Goal: Information Seeking & Learning: Learn about a topic

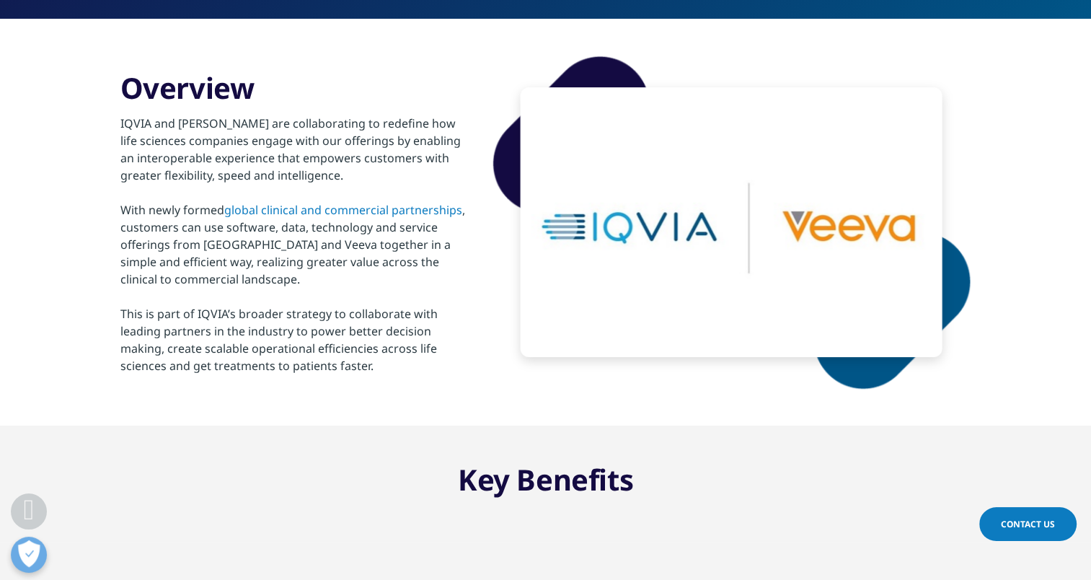
scroll to position [360, 0]
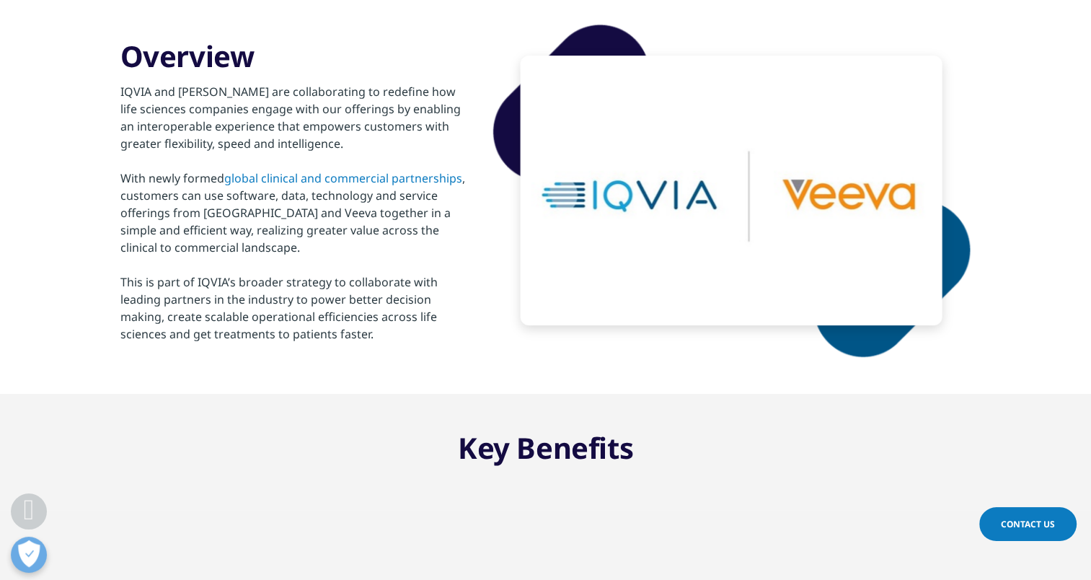
drag, startPoint x: 121, startPoint y: 66, endPoint x: 404, endPoint y: 371, distance: 416.3
click at [404, 371] on div "Overview IQVIA and Veeva are collaborating to redefine how life sciences compan…" at bounding box center [545, 190] width 851 height 407
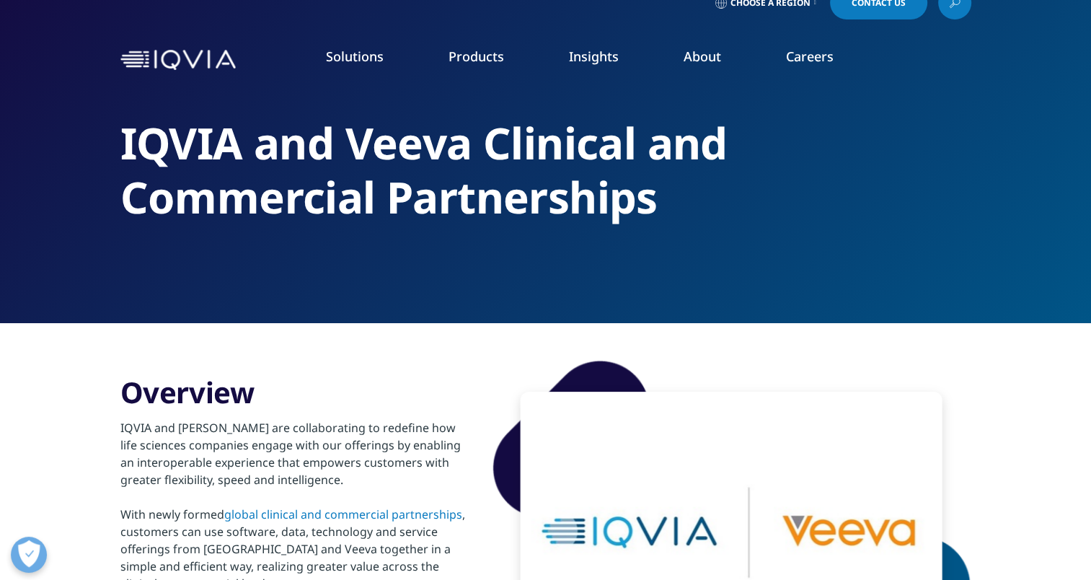
scroll to position [0, 0]
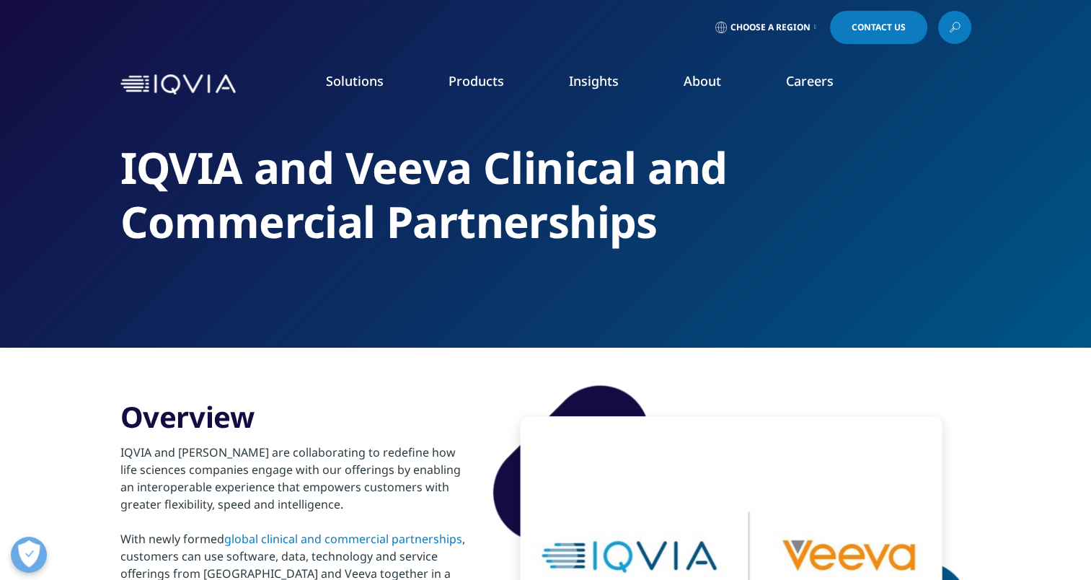
click at [944, 337] on div "IQVIA and Veeva Clinical and Commercial Partnerships" at bounding box center [545, 173] width 851 height 347
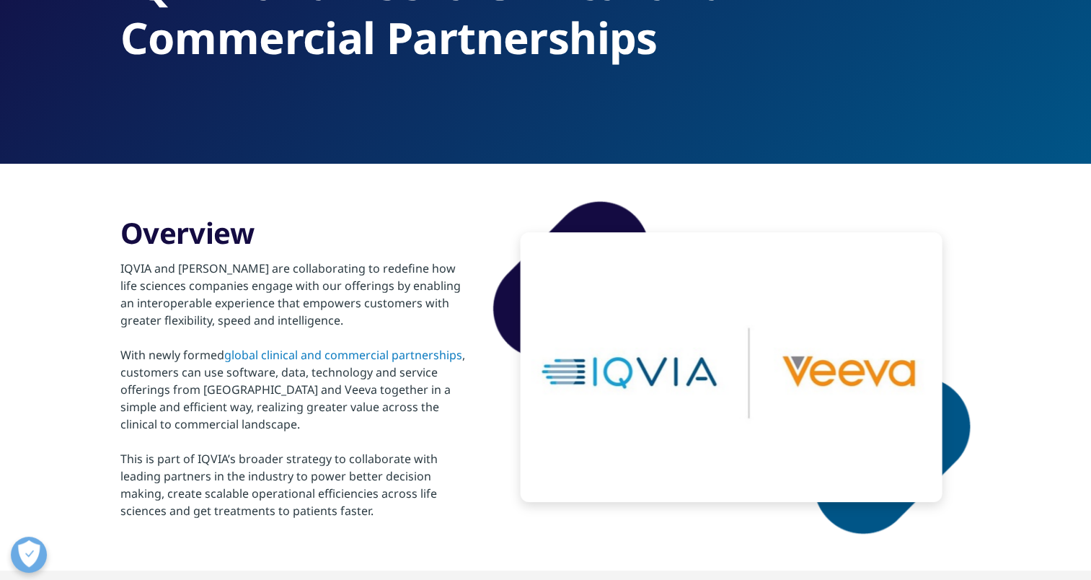
scroll to position [216, 0]
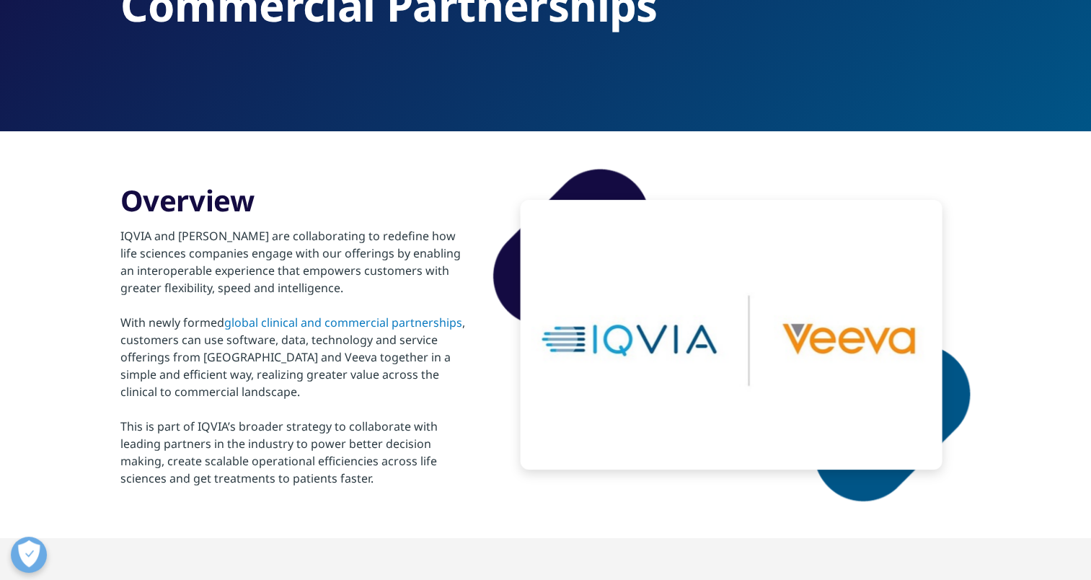
click at [320, 322] on link "global clinical and commercial partnerships" at bounding box center [343, 322] width 238 height 16
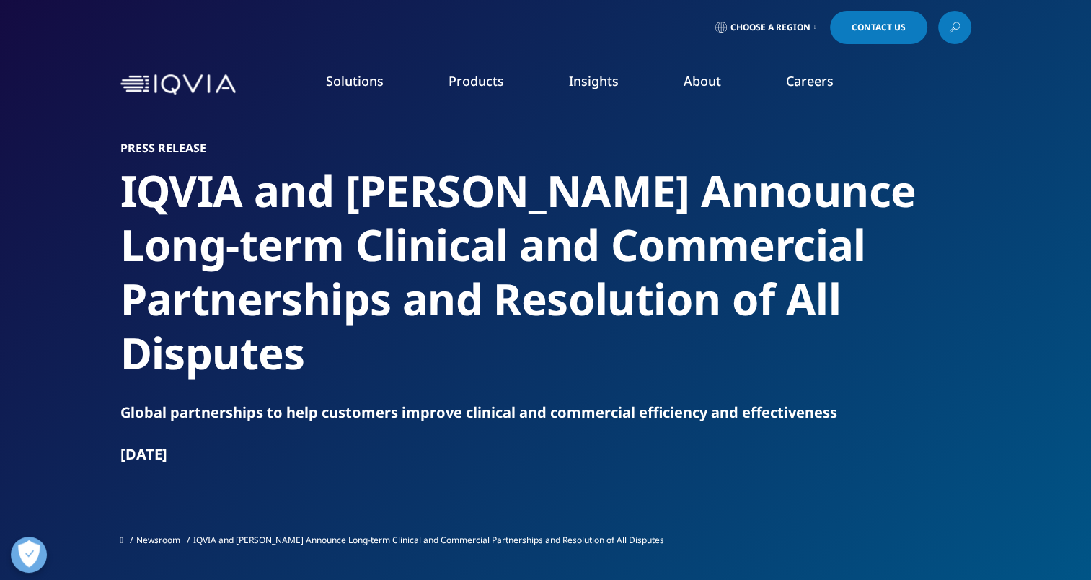
click at [913, 433] on div "Press Release [PERSON_NAME] and [PERSON_NAME] Announce Long-term Clinical and C…" at bounding box center [545, 347] width 851 height 412
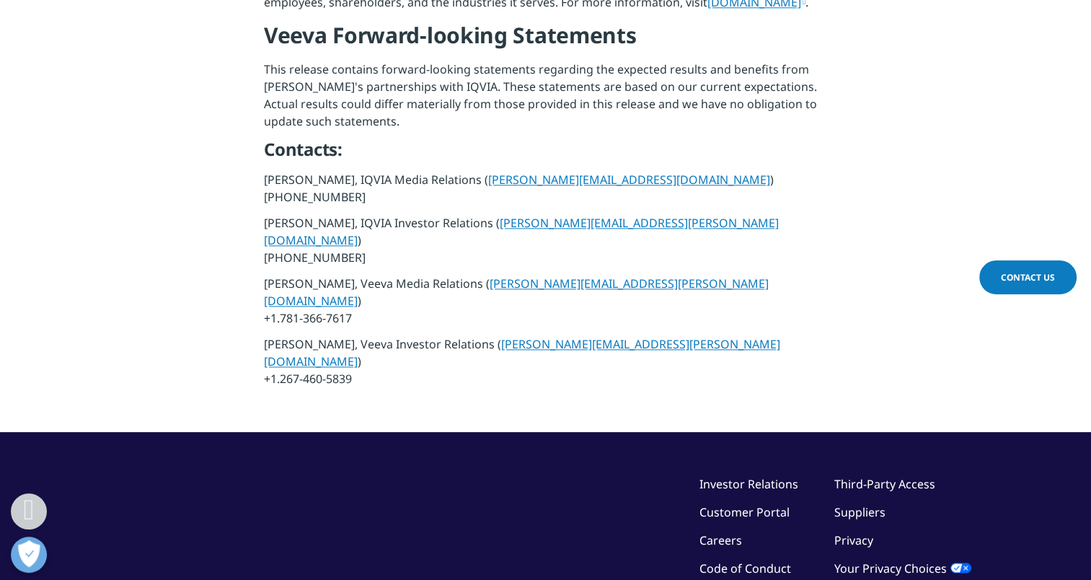
scroll to position [1730, 0]
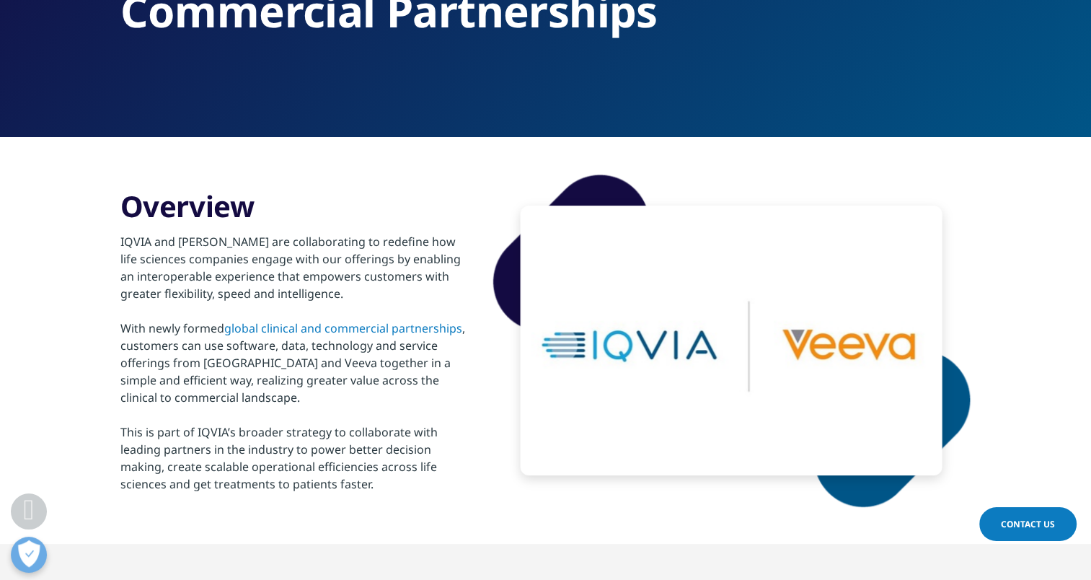
scroll to position [58, 0]
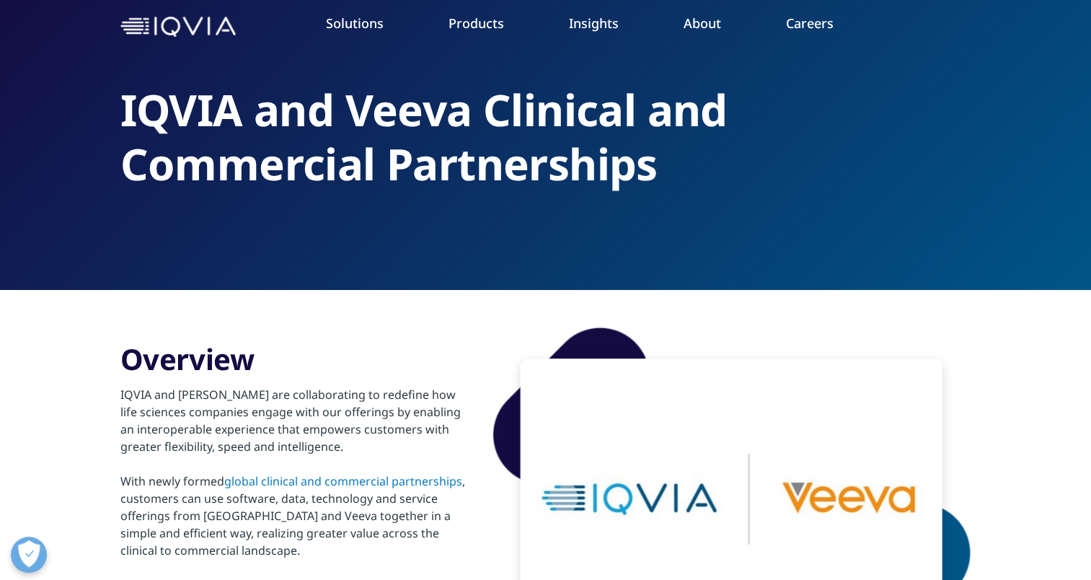
click at [378, 476] on link "global clinical and commercial partnerships" at bounding box center [343, 481] width 238 height 16
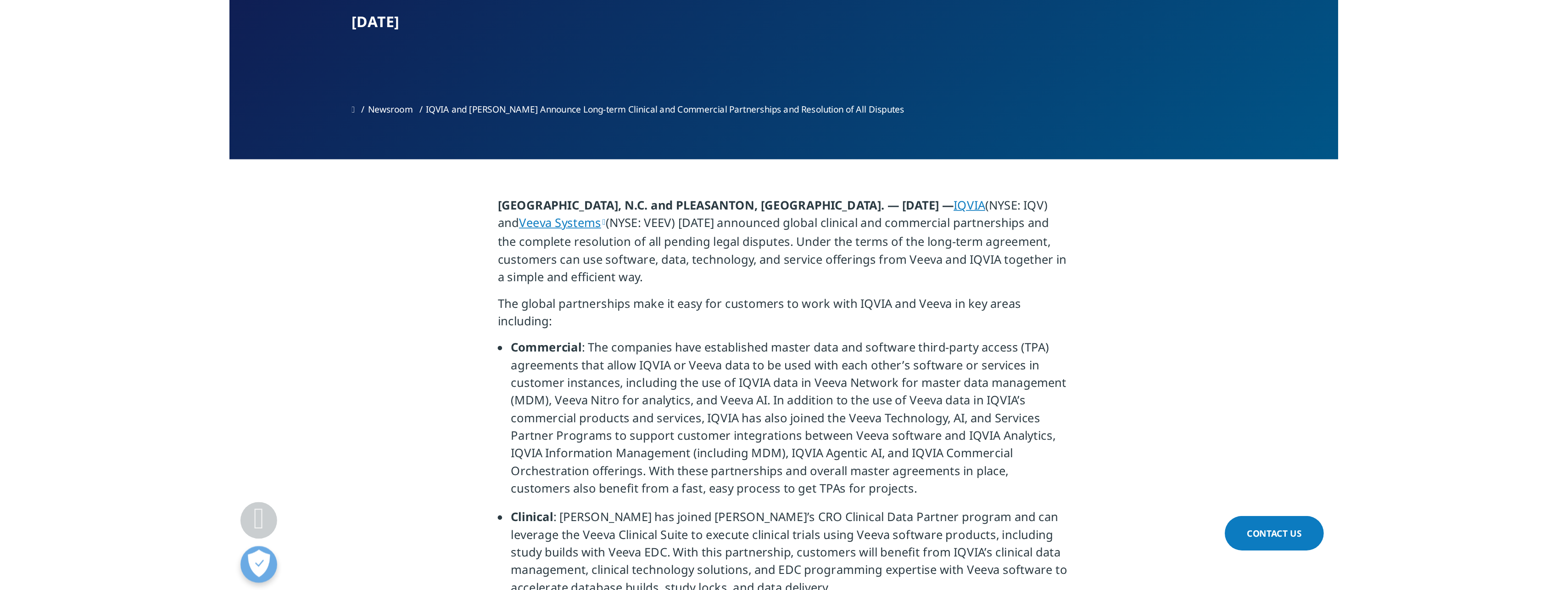
scroll to position [322, 0]
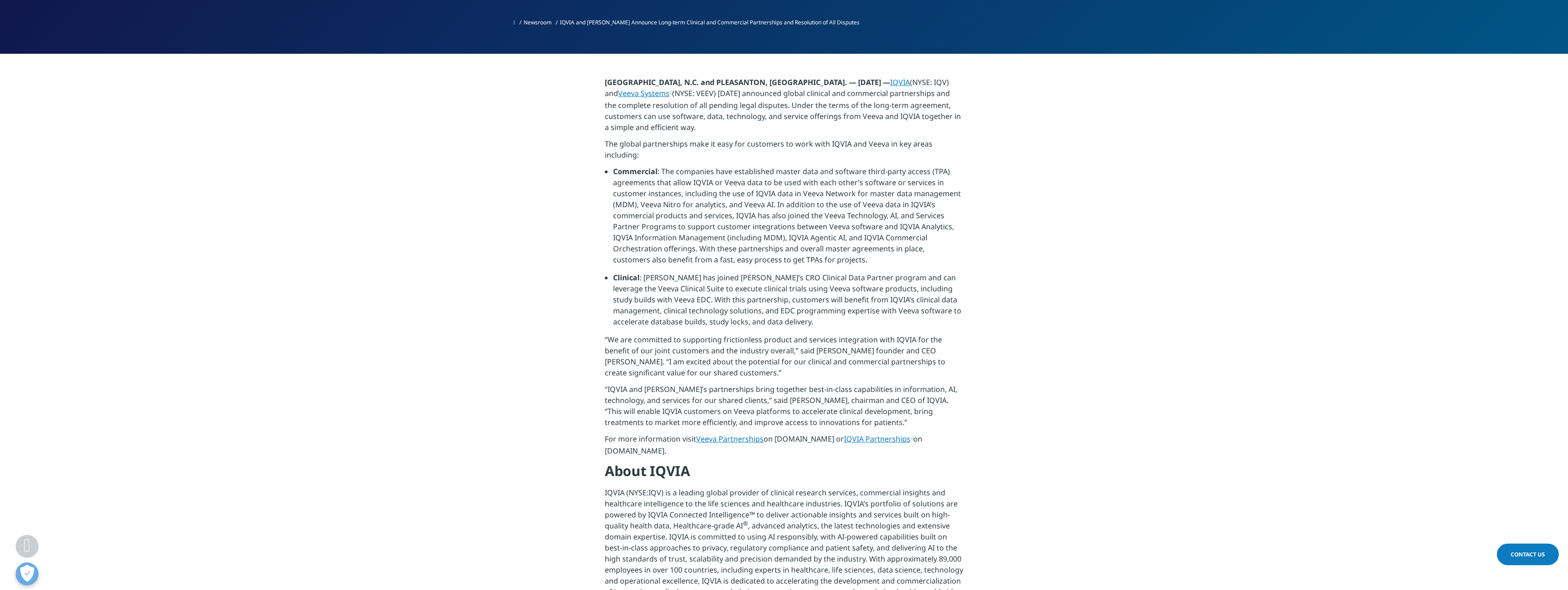
click at [325, 131] on section "RESEARCH TRIANGLE PARK, N.C. and PLEASANTON, Calif. — August 18, 2025 — IQVIA (…" at bounding box center [784, 550] width 1568 height 993
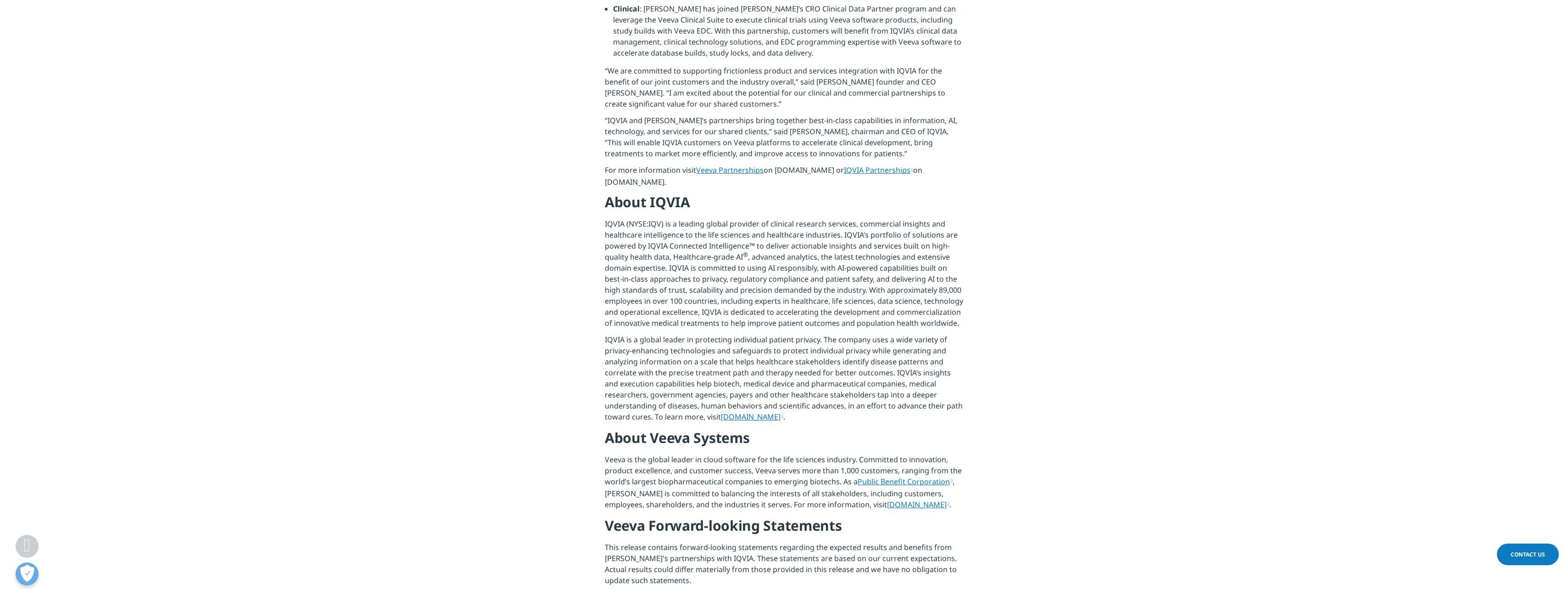
scroll to position [781, 0]
